Goal: Task Accomplishment & Management: Complete application form

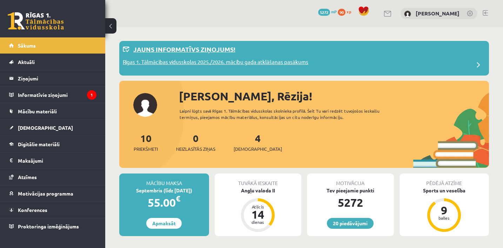
click at [362, 52] on div "Jauns informatīvs ziņojums!" at bounding box center [304, 52] width 362 height 14
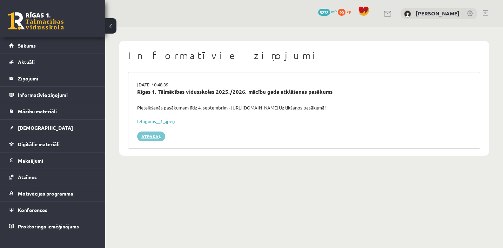
click at [157, 139] on link "Atpakaļ" at bounding box center [151, 137] width 28 height 10
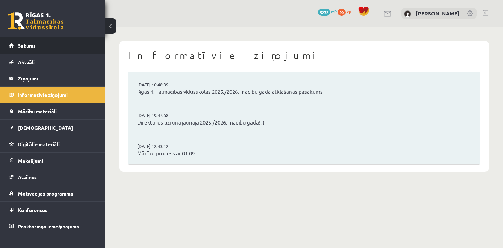
click at [74, 50] on link "Sākums" at bounding box center [52, 45] width 87 height 16
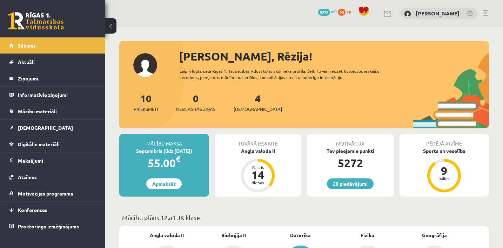
click at [483, 13] on link at bounding box center [484, 13] width 5 height 6
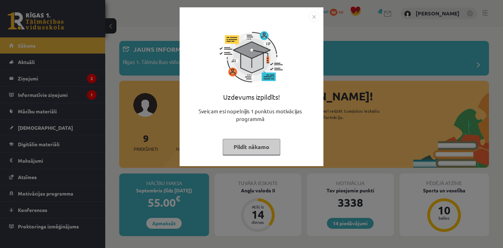
click at [264, 148] on button "Pildīt nākamo" at bounding box center [251, 147] width 57 height 16
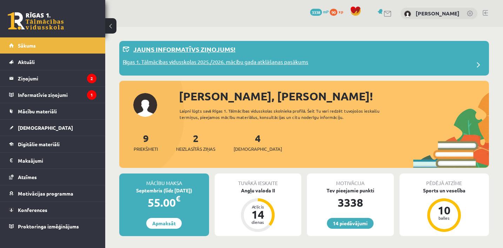
click at [271, 48] on div "Jauns informatīvs ziņojums!" at bounding box center [304, 52] width 362 height 14
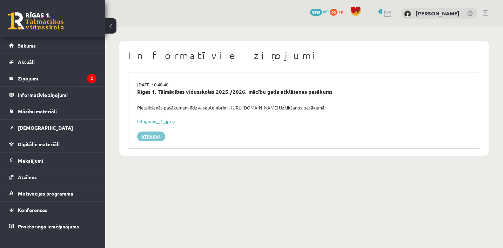
click at [149, 132] on link "Atpakaļ" at bounding box center [151, 137] width 28 height 10
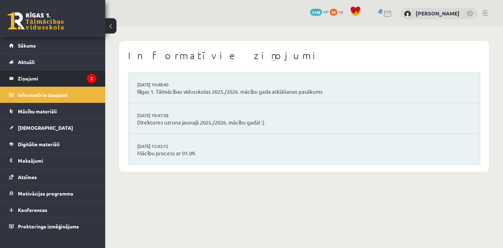
click at [96, 83] on li "Ziņojumi 2" at bounding box center [52, 78] width 105 height 17
click at [96, 82] on li "Ziņojumi 2" at bounding box center [52, 78] width 105 height 17
click at [84, 80] on legend "Ziņojumi 2" at bounding box center [57, 78] width 79 height 16
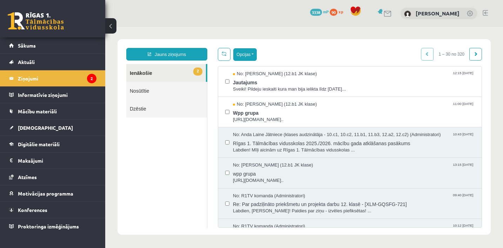
click at [254, 55] on button "Opcijas" at bounding box center [244, 54] width 23 height 13
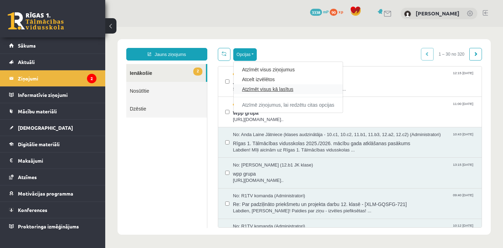
click at [258, 88] on link "Atzīmēt visus kā lasītus" at bounding box center [288, 89] width 92 height 7
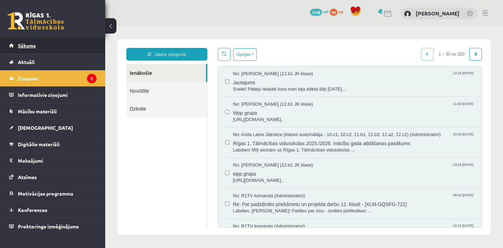
click at [74, 46] on link "Sākums" at bounding box center [52, 45] width 87 height 16
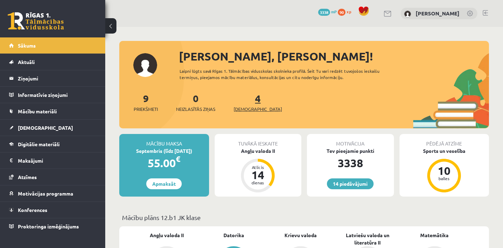
click at [252, 109] on span "[DEMOGRAPHIC_DATA]" at bounding box center [257, 109] width 48 height 7
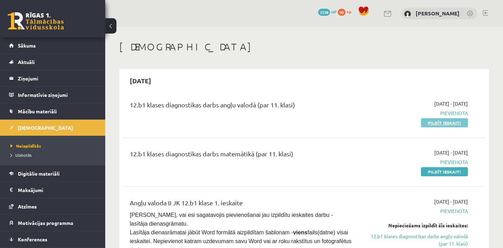
click at [442, 124] on link "Pildīt ieskaiti" at bounding box center [444, 122] width 47 height 9
click at [431, 120] on link "Pildīt ieskaiti" at bounding box center [444, 122] width 47 height 9
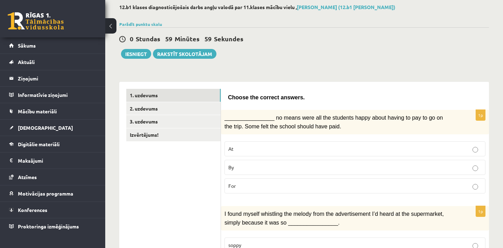
scroll to position [54, 0]
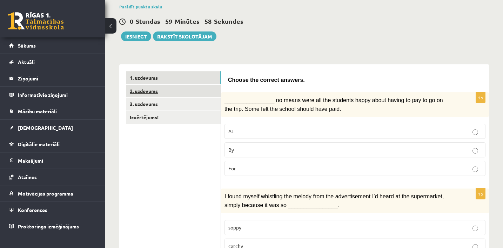
click at [205, 88] on link "2. uzdevums" at bounding box center [173, 91] width 94 height 13
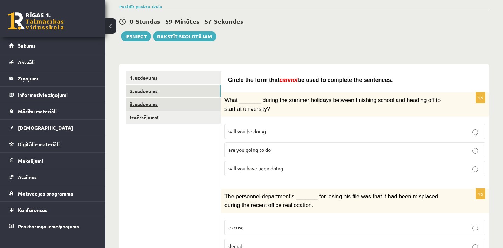
click at [205, 102] on link "3. uzdevums" at bounding box center [173, 104] width 94 height 13
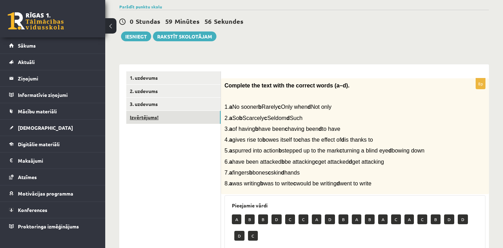
click at [204, 116] on link "Izvērtējums!" at bounding box center [173, 117] width 94 height 13
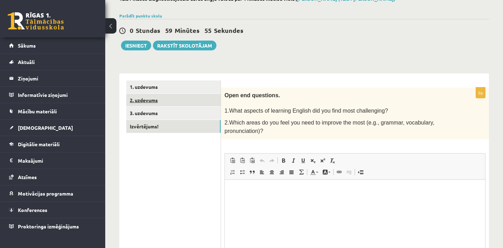
scroll to position [0, 0]
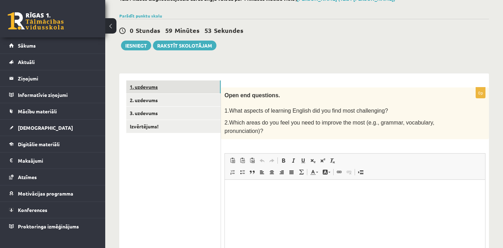
click at [193, 87] on link "1. uzdevums" at bounding box center [173, 87] width 94 height 13
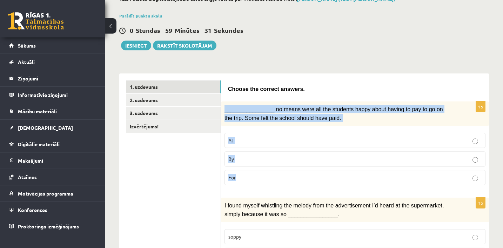
drag, startPoint x: 224, startPoint y: 108, endPoint x: 254, endPoint y: 177, distance: 76.0
click at [254, 177] on div "1p ________________ no means were all the students happy about having to pay to…" at bounding box center [355, 146] width 268 height 89
copy div "________________ no means were all the students happy about having to pay to go…"
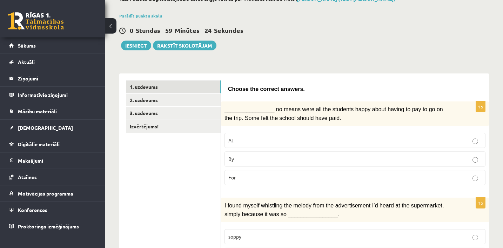
click at [264, 158] on p "By" at bounding box center [354, 159] width 253 height 7
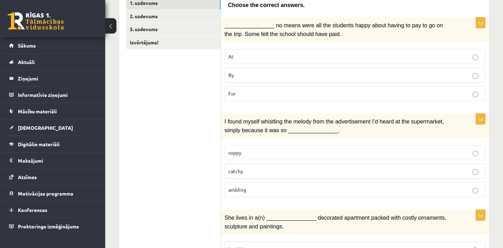
scroll to position [132, 0]
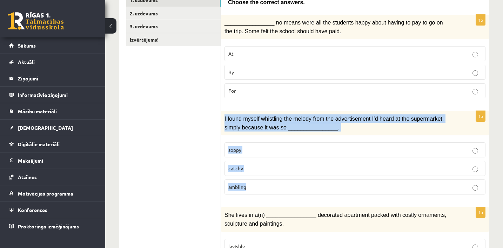
drag, startPoint x: 223, startPoint y: 116, endPoint x: 260, endPoint y: 185, distance: 77.8
click at [260, 185] on div "1p I found myself whistling the melody from the advertisement I’d heard at the …" at bounding box center [355, 155] width 268 height 89
copy div "I found myself whistling the melody from the advertisement I’d heard at the sup…"
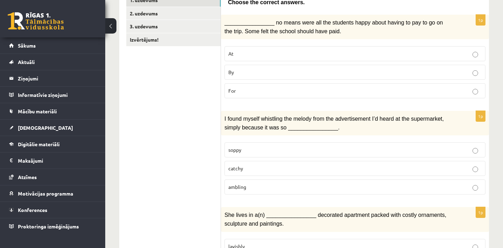
drag, startPoint x: 224, startPoint y: 116, endPoint x: 239, endPoint y: 116, distance: 15.8
click at [239, 116] on div "I found myself whistling the melody from the advertisement I’d heard at the sup…" at bounding box center [355, 123] width 268 height 25
click at [239, 116] on span "I found myself whistling the melody from the advertisement I’d heard at the sup…" at bounding box center [333, 123] width 219 height 14
click at [252, 166] on p "catchy" at bounding box center [354, 168] width 253 height 7
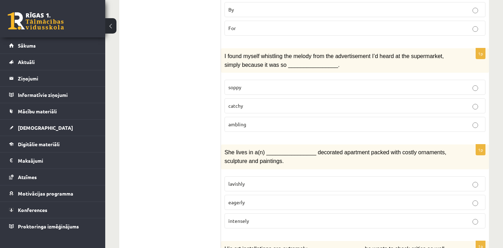
scroll to position [199, 0]
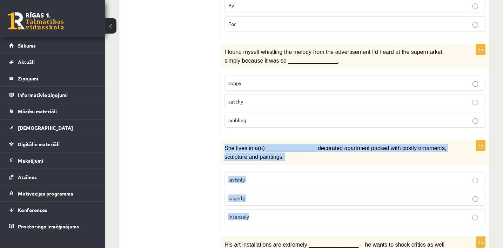
drag, startPoint x: 224, startPoint y: 146, endPoint x: 262, endPoint y: 213, distance: 77.1
click at [262, 214] on div "1p She lives in a(n) ________________ decorated apartment packed with costly or…" at bounding box center [355, 185] width 268 height 89
copy div "She lives in a(n) ________________ decorated apartment packed with costly ornam…"
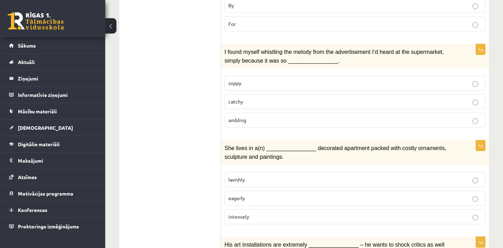
click at [270, 172] on label "lavishly" at bounding box center [354, 179] width 261 height 15
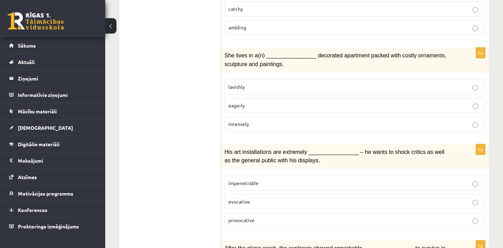
scroll to position [293, 0]
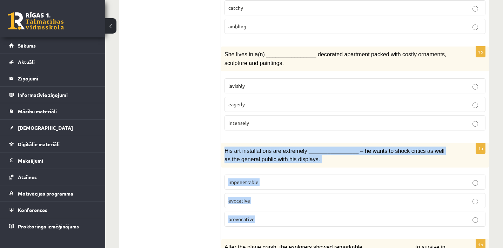
drag, startPoint x: 224, startPoint y: 148, endPoint x: 263, endPoint y: 213, distance: 75.9
click at [263, 213] on div "1p His art installations are extremely ________________ – he wants to shock cri…" at bounding box center [355, 187] width 268 height 89
copy div "His art installations are extremely ________________ – he wants to shock critic…"
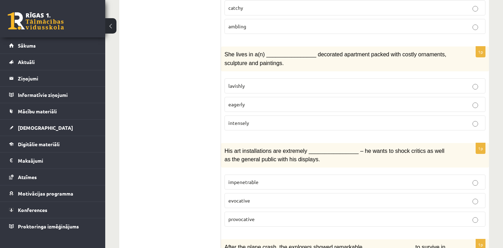
click at [261, 216] on p "provocative" at bounding box center [354, 219] width 253 height 7
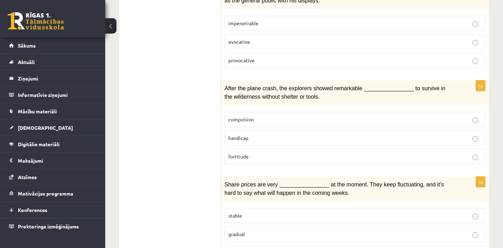
scroll to position [452, 0]
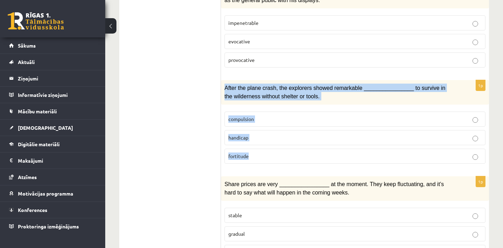
drag, startPoint x: 224, startPoint y: 81, endPoint x: 261, endPoint y: 158, distance: 84.8
click at [261, 159] on div "1p After the plane crash, the explorers showed remarkable ________________ to s…" at bounding box center [355, 124] width 268 height 89
copy div "After the plane crash, the explorers showed remarkable ________________ to surv…"
click at [248, 153] on span "fortitude" at bounding box center [238, 156] width 20 height 6
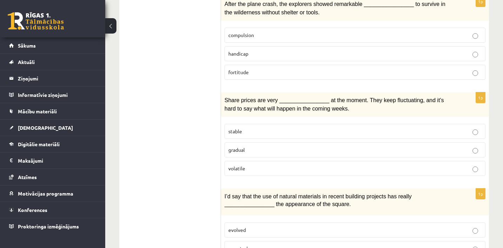
scroll to position [543, 0]
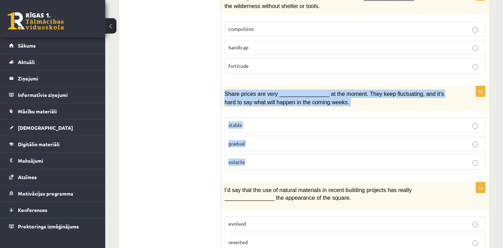
drag, startPoint x: 224, startPoint y: 88, endPoint x: 258, endPoint y: 154, distance: 74.6
click at [258, 154] on div "1p Share prices are very ________________ at the moment. They keep fluctuating,…" at bounding box center [355, 130] width 268 height 89
copy div "Share prices are very ________________ at the moment. They keep fluctuating, an…"
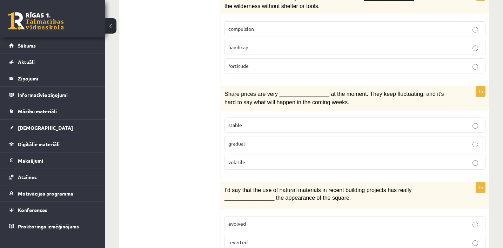
click at [270, 159] on p "volatile" at bounding box center [354, 162] width 253 height 7
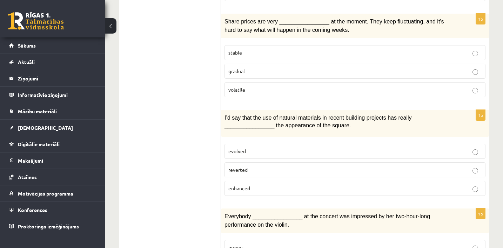
scroll to position [616, 0]
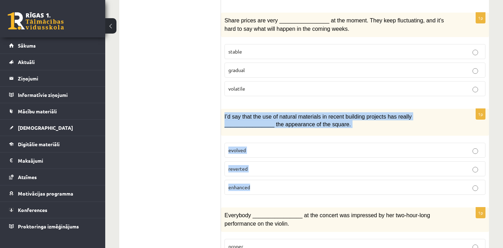
drag, startPoint x: 224, startPoint y: 111, endPoint x: 264, endPoint y: 179, distance: 79.0
click at [264, 180] on div "1p I’d say that the use of natural materials in recent building projects has re…" at bounding box center [355, 155] width 268 height 92
copy div "I’d say that the use of natural materials in recent building projects has reall…"
click at [287, 184] on p "enhanced" at bounding box center [354, 187] width 253 height 7
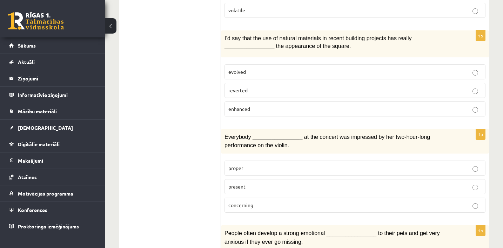
scroll to position [699, 0]
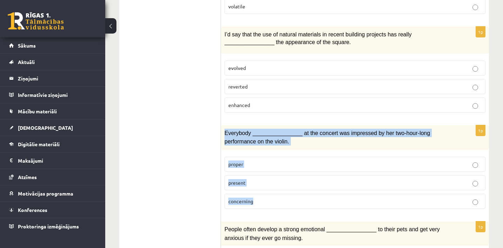
drag, startPoint x: 223, startPoint y: 126, endPoint x: 266, endPoint y: 193, distance: 80.1
click at [266, 194] on div "1p Everybody ________________ at the concert was impressed by her two-hour-long…" at bounding box center [355, 169] width 268 height 89
copy div "Everybody ________________ at the concert was impressed by her two-hour-long pe…"
click at [256, 179] on p "present" at bounding box center [354, 182] width 253 height 7
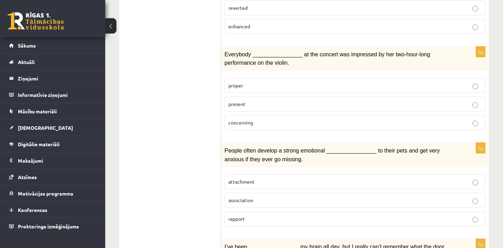
scroll to position [777, 0]
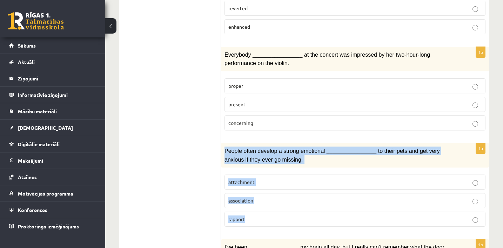
drag, startPoint x: 223, startPoint y: 144, endPoint x: 253, endPoint y: 211, distance: 72.9
click at [254, 211] on div "1p People often develop a strong emotional ________________ to their pets and g…" at bounding box center [355, 187] width 268 height 89
copy div "People often develop a strong emotional ________________ to their pets and get …"
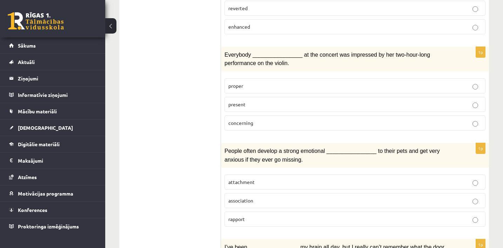
click at [288, 179] on p "attachment" at bounding box center [354, 182] width 253 height 7
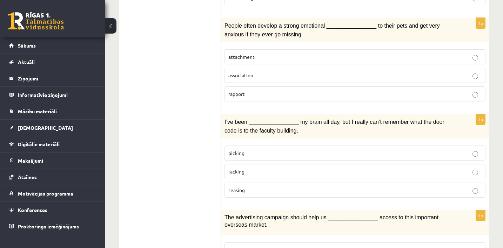
scroll to position [901, 0]
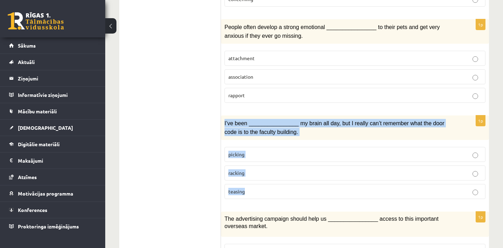
drag, startPoint x: 224, startPoint y: 114, endPoint x: 250, endPoint y: 181, distance: 71.8
click at [250, 182] on div "1p I’ve been ________________ my brain all day, but I really can’t remember wha…" at bounding box center [355, 160] width 268 height 89
copy div "I’ve been ________________ my brain all day, but I really can’t remember what t…"
click at [259, 170] on p "racking" at bounding box center [354, 173] width 253 height 7
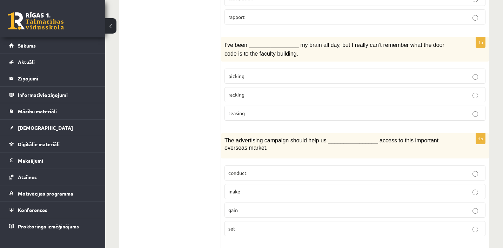
scroll to position [990, 0]
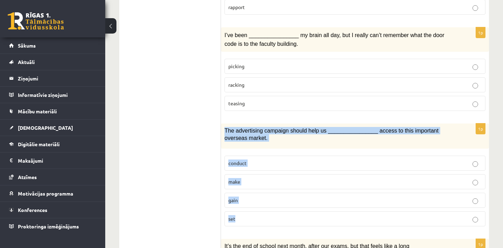
drag, startPoint x: 224, startPoint y: 122, endPoint x: 256, endPoint y: 210, distance: 94.0
click at [256, 210] on div "1p The advertising campaign should help us ________________ access to this impo…" at bounding box center [355, 178] width 268 height 109
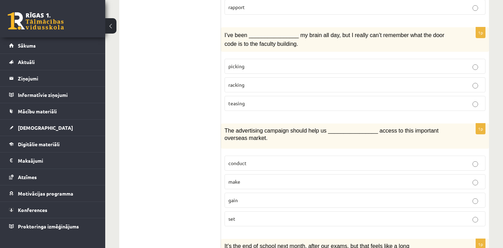
click at [243, 197] on p "gain" at bounding box center [354, 200] width 253 height 7
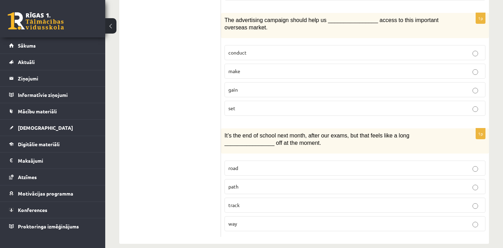
scroll to position [1100, 0]
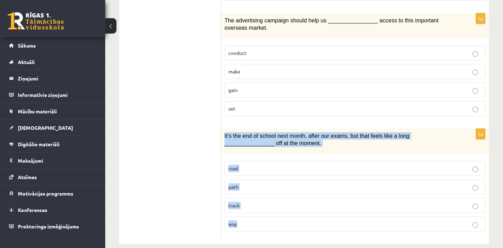
drag, startPoint x: 223, startPoint y: 125, endPoint x: 251, endPoint y: 214, distance: 93.1
click at [251, 215] on div "1p It’s the end of school next month, after our exams, but that feels like a lo…" at bounding box center [355, 183] width 268 height 109
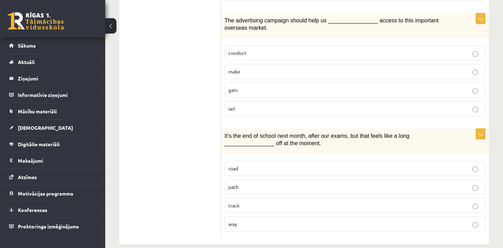
click at [246, 221] on p "way" at bounding box center [354, 224] width 253 height 7
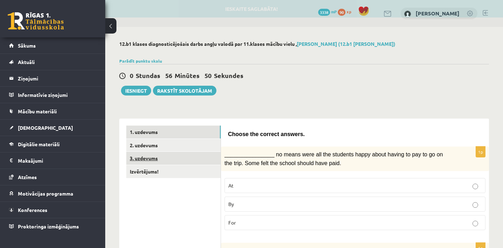
scroll to position [0, 0]
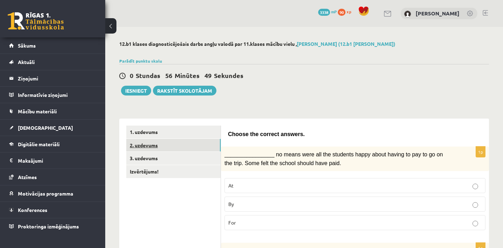
click at [191, 146] on link "2. uzdevums" at bounding box center [173, 145] width 94 height 13
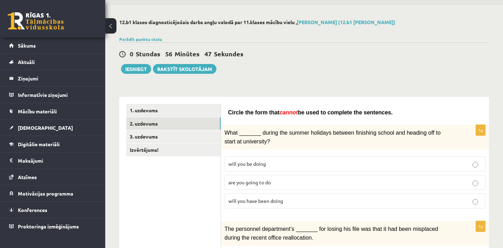
scroll to position [27, 0]
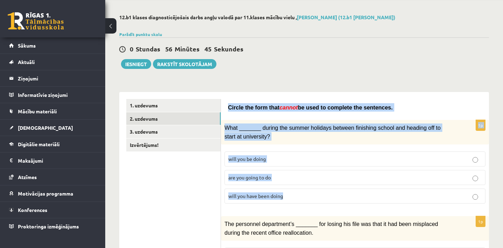
drag, startPoint x: 227, startPoint y: 106, endPoint x: 288, endPoint y: 202, distance: 114.0
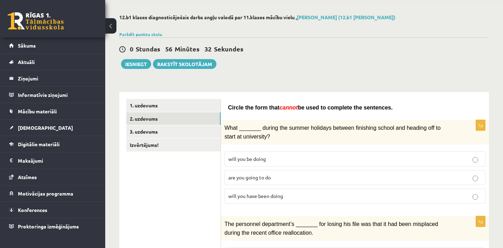
click at [274, 199] on label "will you have been doing" at bounding box center [354, 196] width 261 height 15
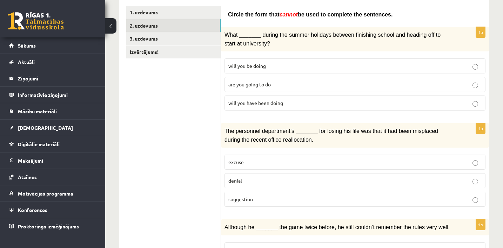
scroll to position [122, 0]
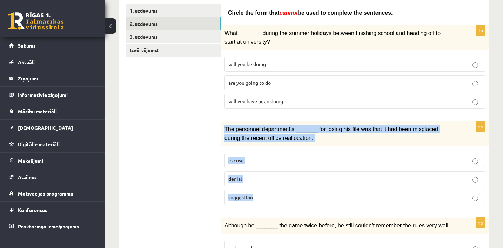
drag, startPoint x: 225, startPoint y: 127, endPoint x: 266, endPoint y: 197, distance: 81.2
click at [266, 197] on div "1p The personnel department’s _______ for losing his file was that it had been …" at bounding box center [355, 166] width 268 height 89
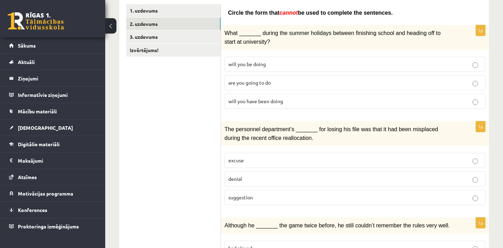
click at [328, 146] on div "1p The personnel department’s _______ for losing his file was that it had been …" at bounding box center [355, 166] width 268 height 89
click at [313, 158] on p "excuse" at bounding box center [354, 160] width 253 height 7
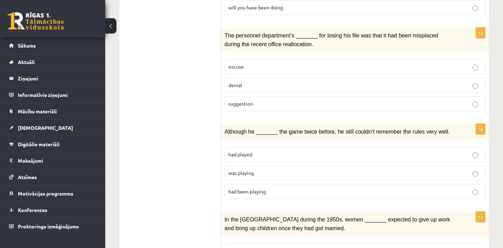
scroll to position [217, 0]
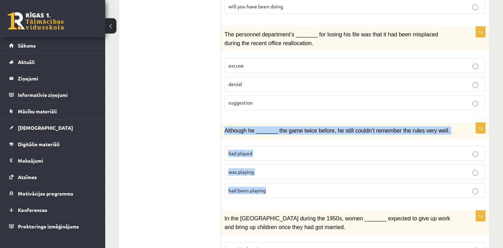
drag, startPoint x: 223, startPoint y: 127, endPoint x: 277, endPoint y: 190, distance: 82.7
click at [277, 190] on div "1p Although he _______ the game twice before, he still couldn’t remember the ru…" at bounding box center [355, 163] width 268 height 81
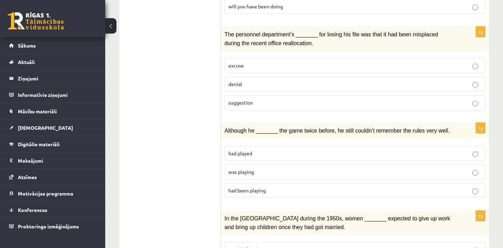
click at [252, 113] on div "1p The personnel department’s _______ for losing his file was that it had been …" at bounding box center [355, 71] width 268 height 89
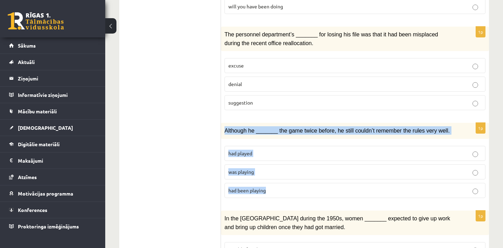
drag, startPoint x: 223, startPoint y: 129, endPoint x: 278, endPoint y: 187, distance: 80.3
click at [278, 187] on div "1p Although he _______ the game twice before, he still couldn’t remember the ru…" at bounding box center [355, 163] width 268 height 81
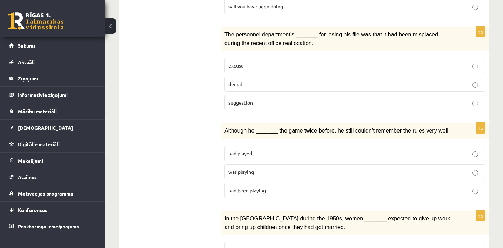
click at [301, 133] on div "Although he _______ the game twice before, he still couldn’t remember the rules…" at bounding box center [355, 131] width 268 height 16
click at [280, 152] on p "had played" at bounding box center [354, 153] width 253 height 7
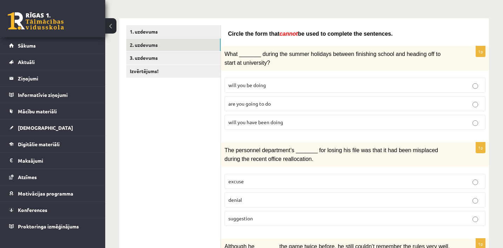
scroll to position [100, 0]
drag, startPoint x: 228, startPoint y: 34, endPoint x: 401, endPoint y: 36, distance: 172.8
click at [401, 36] on p "Circle the form that cannot be used to complete the sentences." at bounding box center [355, 34] width 254 height 8
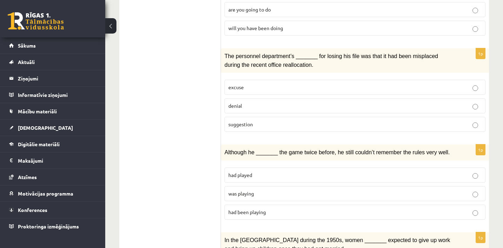
scroll to position [199, 0]
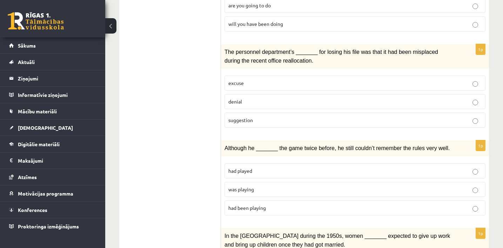
click at [245, 186] on span "was playing" at bounding box center [241, 189] width 26 height 6
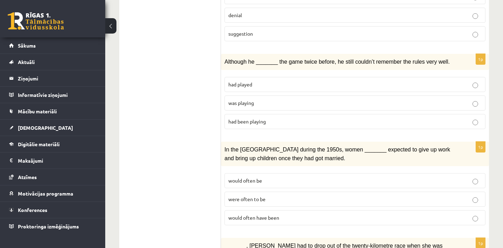
scroll to position [295, 0]
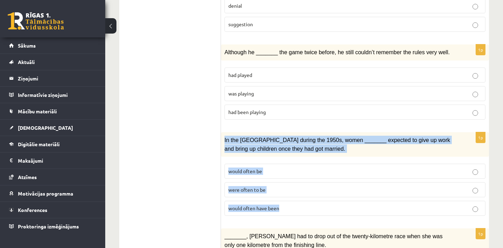
drag, startPoint x: 223, startPoint y: 137, endPoint x: 293, endPoint y: 205, distance: 98.2
click at [293, 205] on div "1p In the USA during the 1950s, women _______ expected to give up work and brin…" at bounding box center [355, 176] width 268 height 89
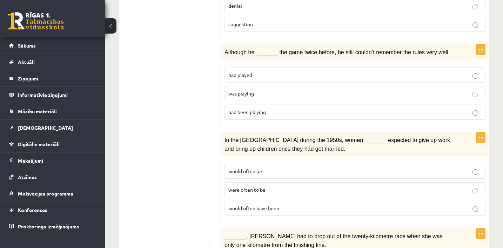
click at [437, 4] on p "denial" at bounding box center [354, 5] width 253 height 7
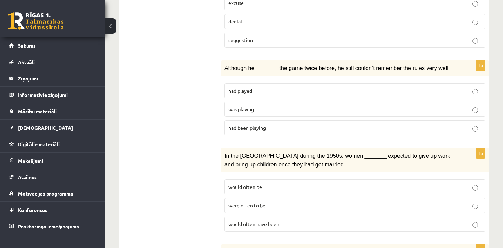
scroll to position [275, 0]
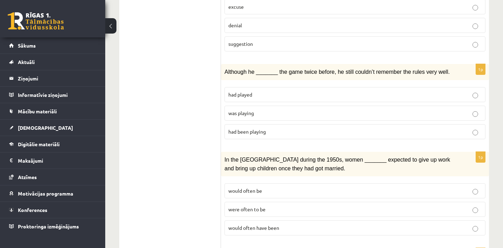
click at [436, 9] on label "excuse" at bounding box center [354, 6] width 261 height 15
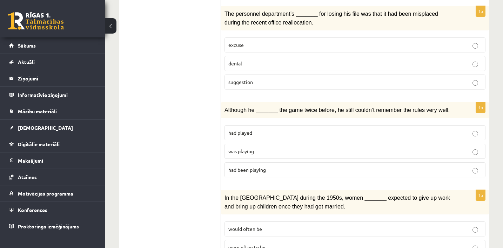
scroll to position [237, 0]
click at [402, 61] on p "denial" at bounding box center [354, 64] width 253 height 7
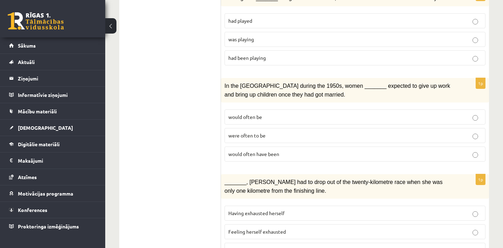
scroll to position [350, 0]
click at [278, 115] on p "would often be" at bounding box center [354, 116] width 253 height 7
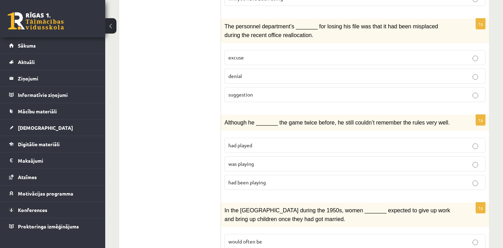
scroll to position [222, 0]
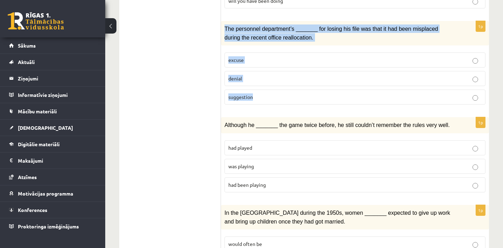
drag, startPoint x: 224, startPoint y: 24, endPoint x: 267, endPoint y: 98, distance: 85.9
click at [268, 99] on div "1p The personnel department’s _______ for losing his file was that it had been …" at bounding box center [355, 65] width 268 height 89
click at [276, 57] on p "excuse" at bounding box center [354, 59] width 253 height 7
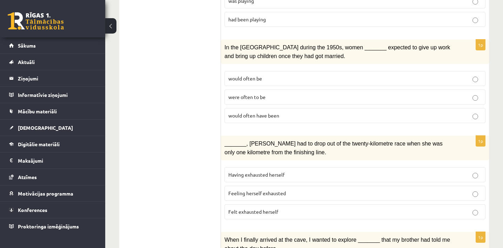
scroll to position [393, 0]
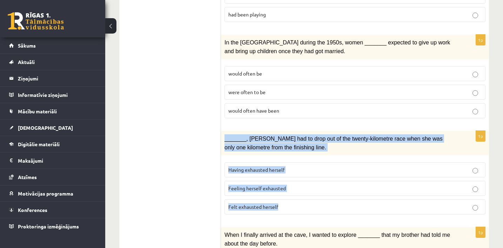
drag, startPoint x: 223, startPoint y: 135, endPoint x: 281, endPoint y: 202, distance: 89.0
click at [281, 202] on div "1p _______, Judy had to drop out of the twenty-kilometre race when she was only…" at bounding box center [355, 175] width 268 height 89
click at [301, 166] on p "Having exhausted herself" at bounding box center [354, 169] width 253 height 7
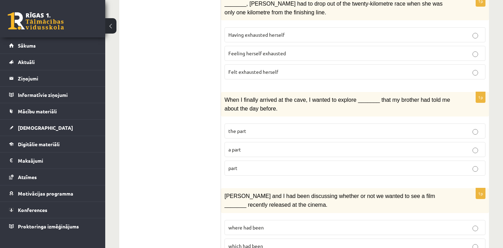
scroll to position [548, 0]
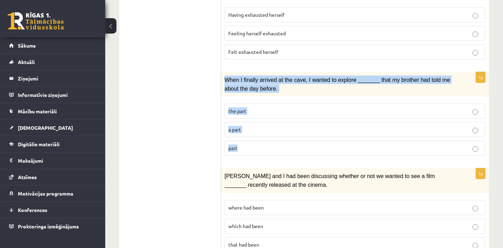
drag, startPoint x: 224, startPoint y: 71, endPoint x: 252, endPoint y: 144, distance: 78.2
click at [253, 145] on div "1p When I finally arrived at the cave, I wanted to explore _______ that my brot…" at bounding box center [355, 116] width 268 height 89
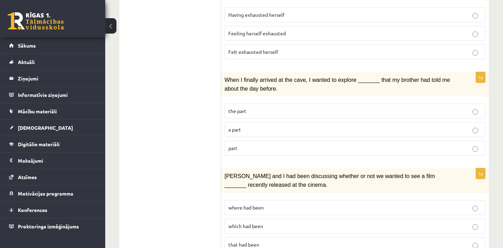
click at [262, 108] on p "the part" at bounding box center [354, 111] width 253 height 7
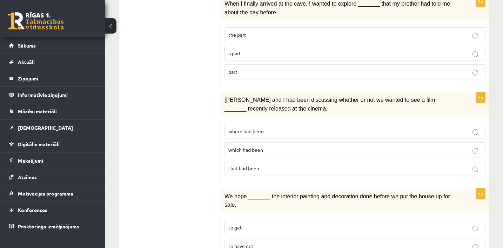
scroll to position [641, 0]
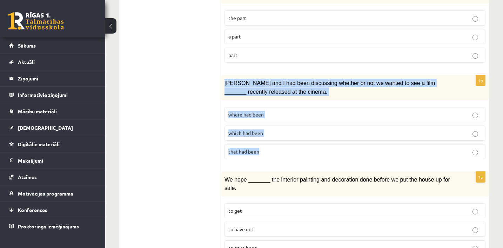
drag, startPoint x: 224, startPoint y: 77, endPoint x: 264, endPoint y: 149, distance: 82.0
click at [264, 150] on div "1p Clara and I had been discussing whether or not we wanted to see a film _____…" at bounding box center [355, 119] width 268 height 89
click at [293, 94] on div "1p Clara and I had been discussing whether or not we wanted to see a film _____…" at bounding box center [355, 119] width 268 height 89
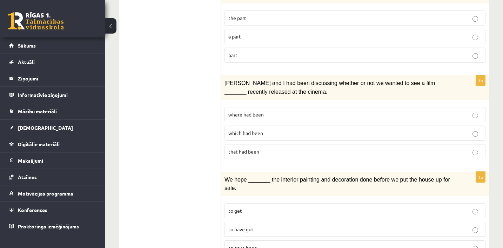
click at [288, 111] on p "where had been" at bounding box center [354, 114] width 253 height 7
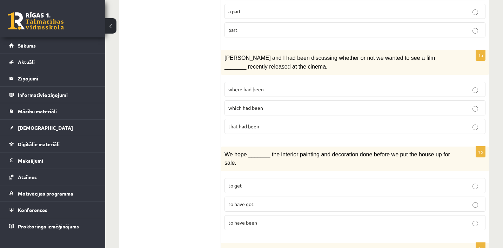
scroll to position [668, 0]
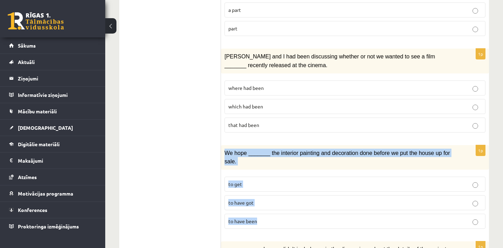
drag, startPoint x: 225, startPoint y: 146, endPoint x: 265, endPoint y: 214, distance: 78.7
click at [265, 214] on div "1p We hope _______ the interior painting and decoration done before we put the …" at bounding box center [355, 189] width 268 height 89
click at [255, 218] on p "to have been" at bounding box center [354, 221] width 253 height 7
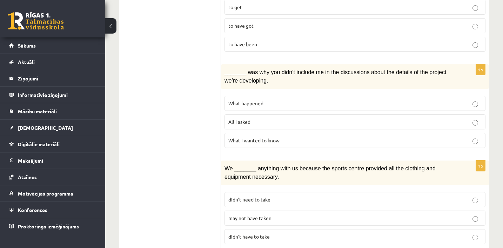
scroll to position [851, 0]
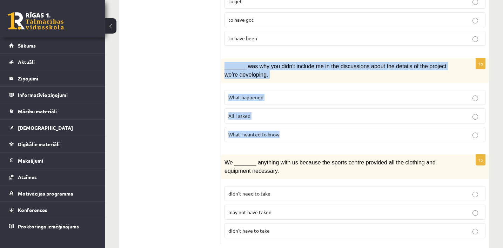
drag, startPoint x: 224, startPoint y: 60, endPoint x: 294, endPoint y: 128, distance: 97.2
click at [294, 128] on div "1p _______ was why you didn’t include me in the discussions about the details o…" at bounding box center [355, 103] width 268 height 89
click at [251, 136] on div "1p _______ was why you didn’t include me in the discussions about the details o…" at bounding box center [355, 103] width 268 height 89
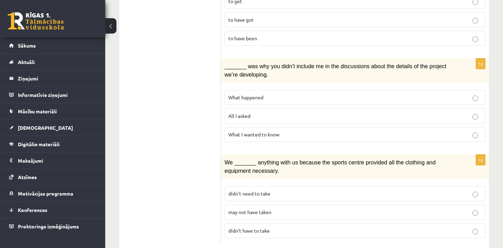
click at [280, 94] on p "What happened" at bounding box center [354, 97] width 253 height 7
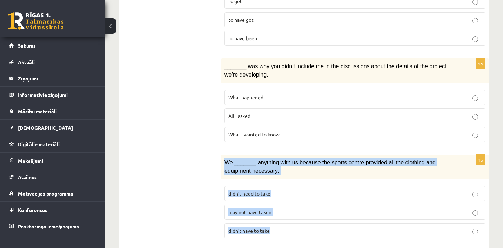
drag, startPoint x: 224, startPoint y: 153, endPoint x: 278, endPoint y: 217, distance: 83.1
click at [279, 218] on div "1p We _______ anything with us because the sports centre provided all the cloth…" at bounding box center [355, 199] width 268 height 89
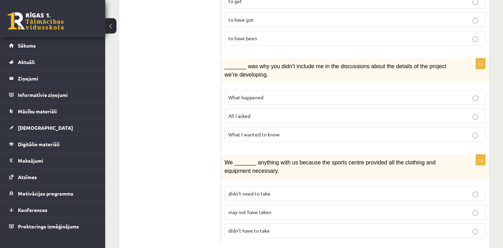
click at [282, 230] on fieldset "didn’t need to take may not have taken didn’t have to take" at bounding box center [354, 212] width 261 height 58
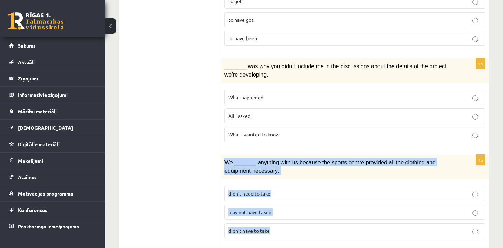
drag, startPoint x: 282, startPoint y: 231, endPoint x: 224, endPoint y: 151, distance: 99.1
click at [224, 155] on div "1p We _______ anything with us because the sports centre provided all the cloth…" at bounding box center [355, 199] width 268 height 89
click at [308, 170] on div "1p We _______ anything with us because the sports centre provided all the cloth…" at bounding box center [355, 199] width 268 height 89
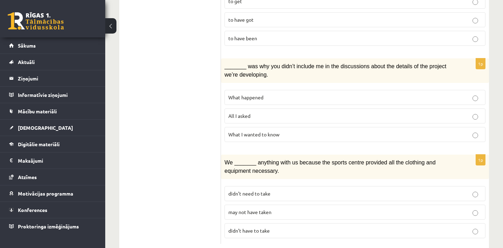
click at [301, 209] on p "may not have taken" at bounding box center [354, 212] width 253 height 7
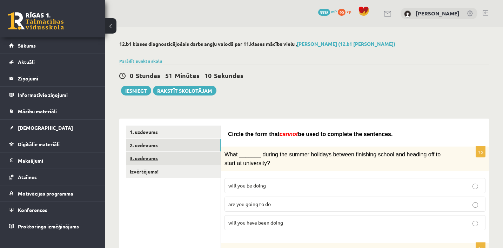
scroll to position [0, 0]
click at [199, 155] on link "3. uzdevums" at bounding box center [173, 158] width 94 height 13
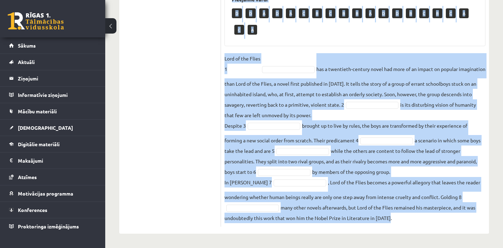
scroll to position [266, 0]
drag, startPoint x: 223, startPoint y: 55, endPoint x: 271, endPoint y: 232, distance: 183.7
click at [271, 232] on div "8p Complete the text with the correct words (a–d). 1. a No sooner b Rarely c On…" at bounding box center [355, 46] width 268 height 376
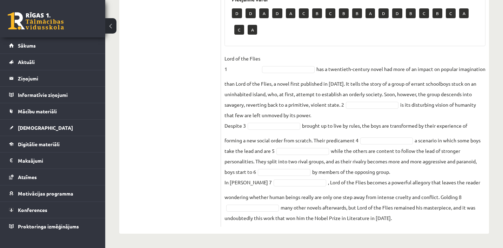
click at [307, 93] on fieldset "Lord of the Flies 1 has a twentieth-century novel had more of an impact on popu…" at bounding box center [354, 138] width 261 height 170
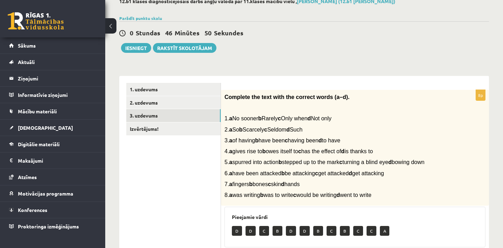
scroll to position [22, 0]
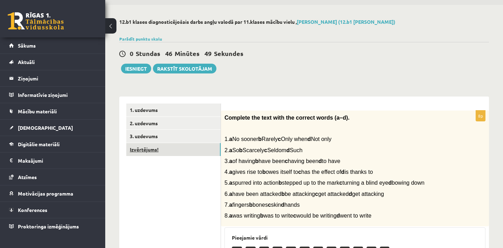
click at [180, 146] on link "Izvērtējums!" at bounding box center [173, 149] width 94 height 13
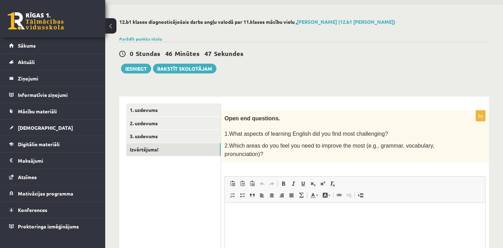
scroll to position [0, 0]
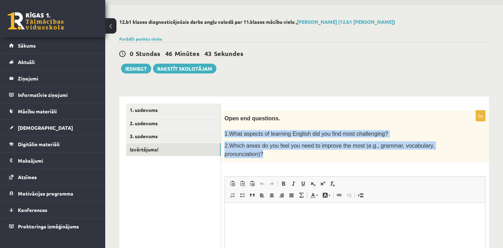
drag, startPoint x: 225, startPoint y: 131, endPoint x: 269, endPoint y: 155, distance: 50.3
click at [270, 156] on div "Open end questions. 1.What aspects of learning English did you find most challe…" at bounding box center [355, 137] width 268 height 52
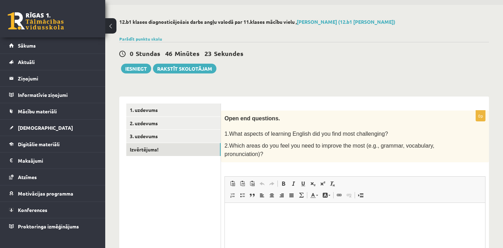
click at [279, 159] on div "Open end questions. 1.What aspects of learning English did you find most challe…" at bounding box center [355, 137] width 268 height 52
click at [242, 209] on html at bounding box center [355, 213] width 260 height 21
click at [390, 212] on p "**********" at bounding box center [355, 213] width 246 height 7
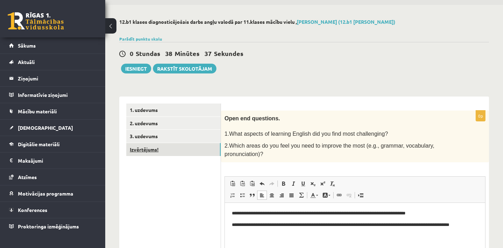
click at [191, 147] on link "Izvērtējums!" at bounding box center [173, 149] width 94 height 13
click at [197, 138] on link "3. uzdevums" at bounding box center [173, 136] width 94 height 13
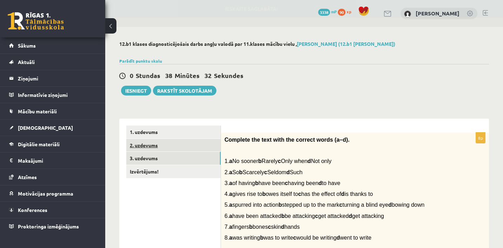
click at [208, 149] on link "2. uzdevums" at bounding box center [173, 145] width 94 height 13
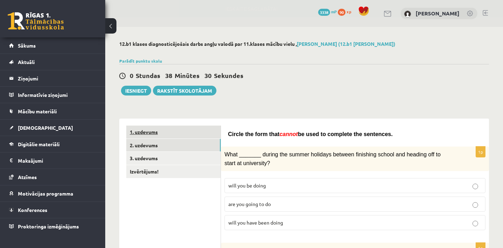
click at [193, 135] on link "1. uzdevums" at bounding box center [173, 132] width 94 height 13
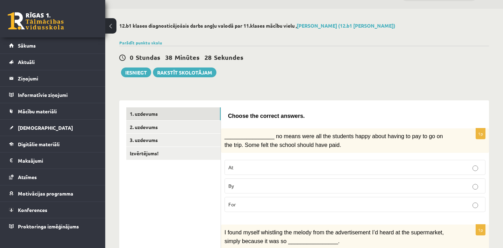
scroll to position [13, 0]
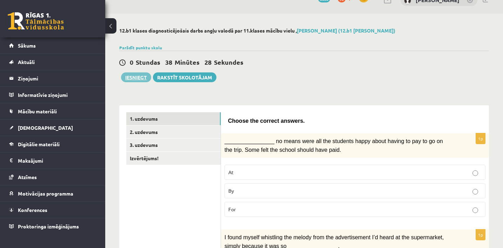
click at [146, 77] on button "Iesniegt" at bounding box center [136, 78] width 30 height 10
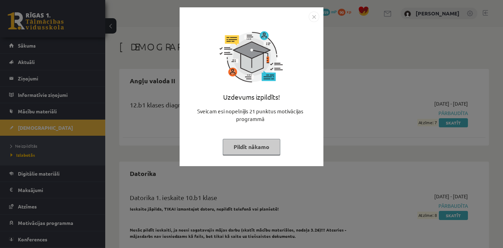
click at [269, 148] on button "Pildīt nākamo" at bounding box center [251, 147] width 57 height 16
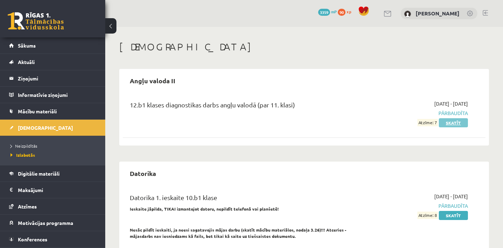
click at [459, 124] on link "Skatīt" at bounding box center [452, 122] width 29 height 9
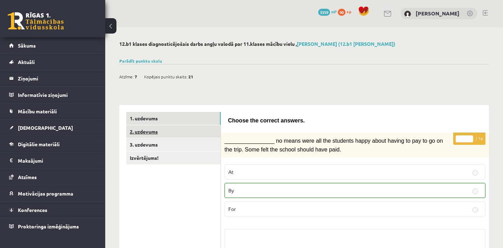
click at [199, 127] on link "2. uzdevums" at bounding box center [173, 131] width 94 height 13
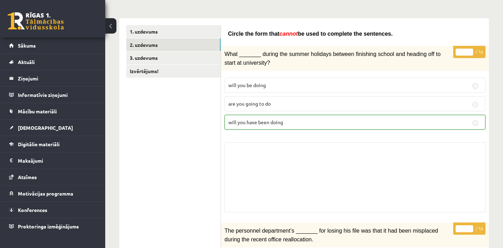
scroll to position [89, 0]
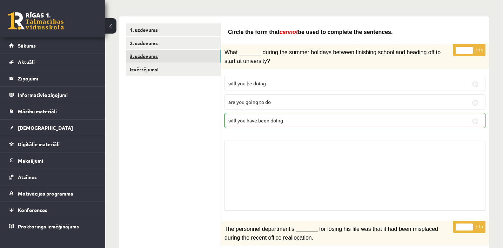
click at [197, 54] on link "3. uzdevums" at bounding box center [173, 56] width 94 height 13
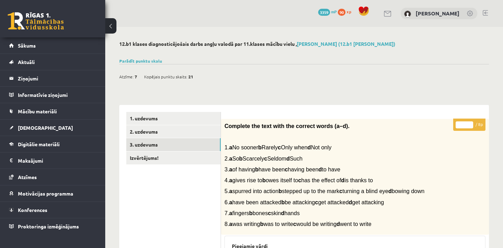
scroll to position [0, 0]
click at [111, 28] on button at bounding box center [110, 25] width 11 height 15
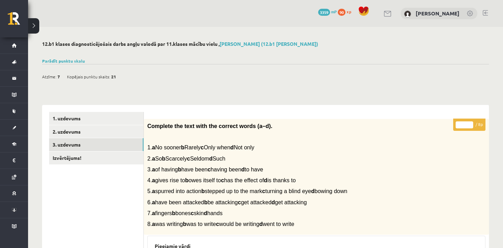
click at [34, 26] on button at bounding box center [33, 25] width 11 height 15
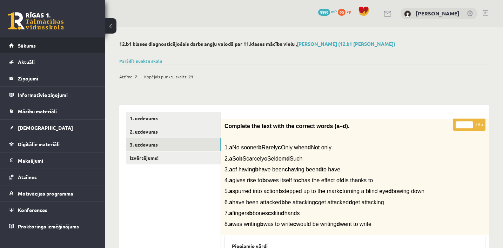
click at [33, 50] on link "Sākums" at bounding box center [52, 45] width 87 height 16
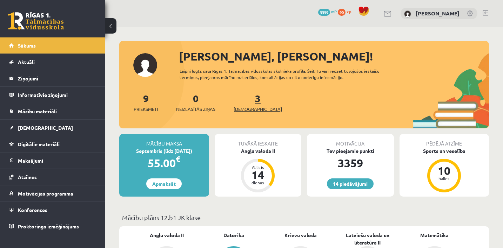
click at [248, 110] on span "[DEMOGRAPHIC_DATA]" at bounding box center [257, 109] width 48 height 7
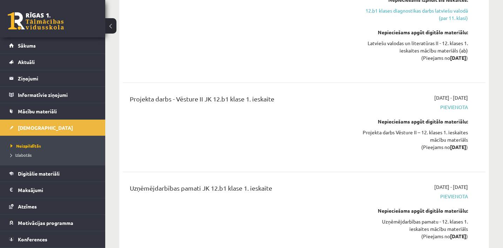
scroll to position [1122, 0]
